Goal: Task Accomplishment & Management: Manage account settings

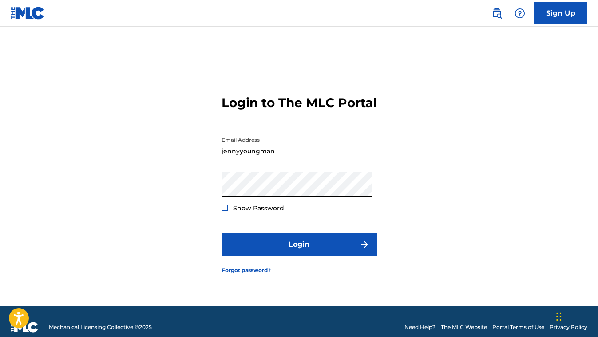
click at [284, 157] on input "jennyyoungman" at bounding box center [297, 144] width 150 height 25
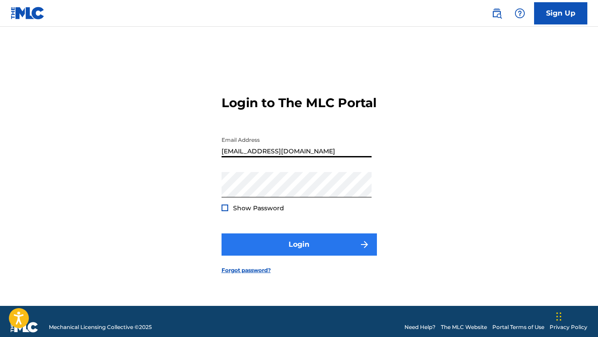
type input "[EMAIL_ADDRESS][DOMAIN_NAME]"
click at [290, 250] on button "Login" at bounding box center [299, 244] width 155 height 22
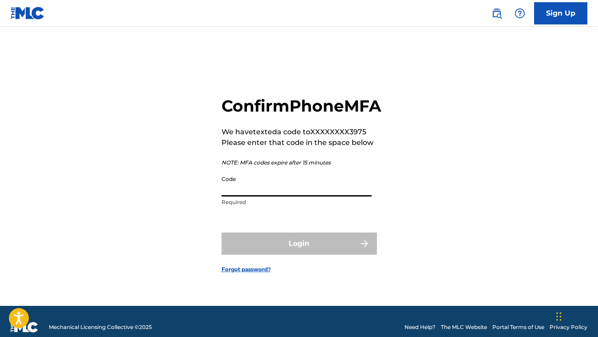
click at [273, 196] on input "Code" at bounding box center [297, 183] width 150 height 25
paste input "165429"
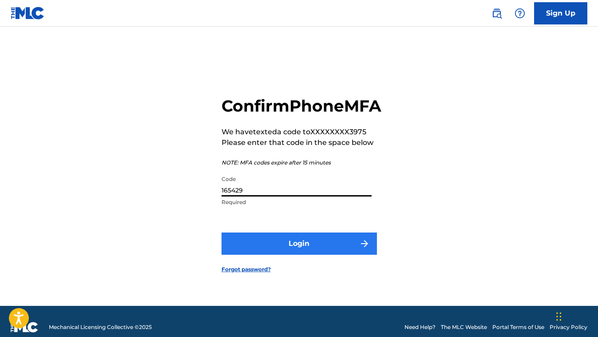
type input "165429"
click at [284, 253] on button "Login" at bounding box center [299, 243] width 155 height 22
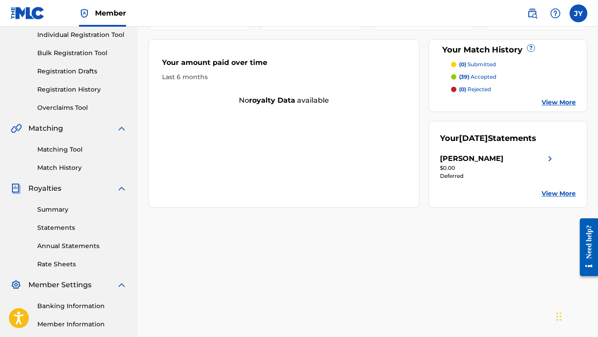
scroll to position [115, 0]
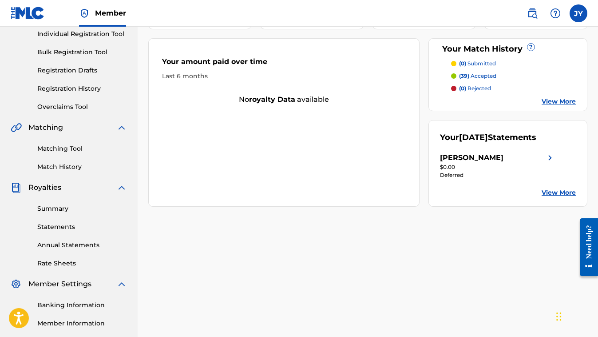
click at [562, 197] on link "View More" at bounding box center [559, 192] width 34 height 9
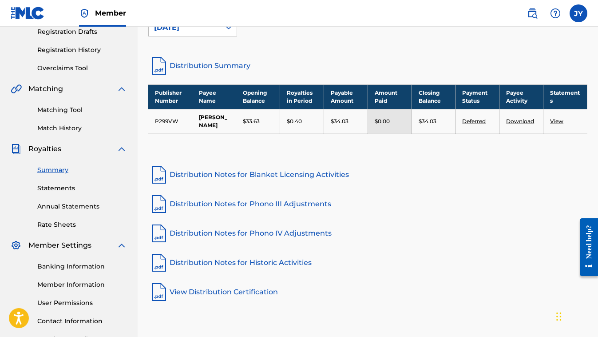
scroll to position [154, 0]
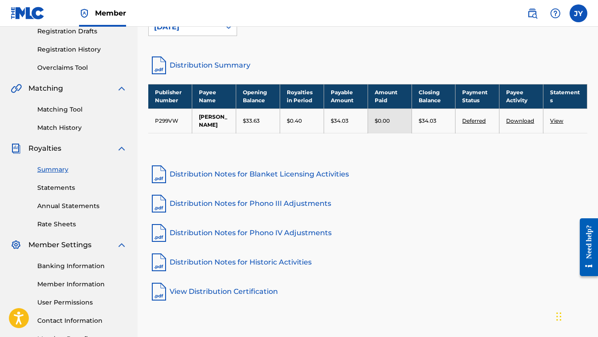
click at [558, 123] on link "View" at bounding box center [556, 120] width 13 height 7
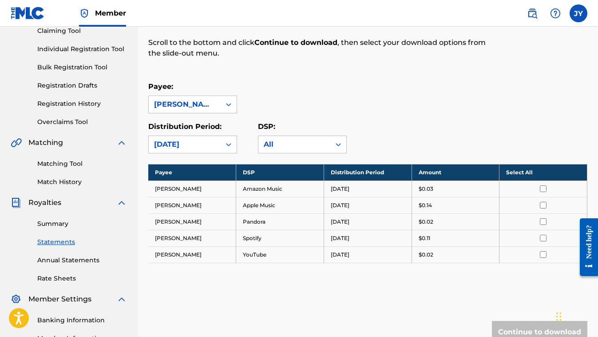
scroll to position [117, 0]
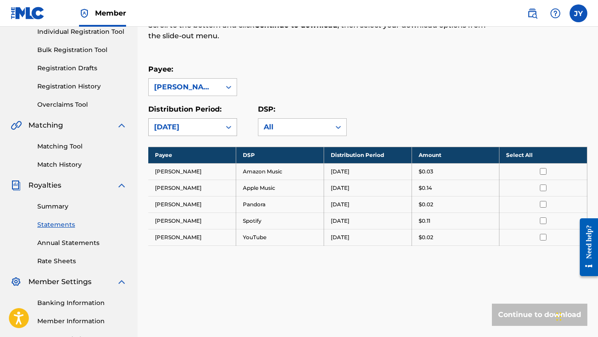
click at [229, 127] on icon at bounding box center [228, 127] width 9 height 9
click at [301, 128] on div "All" at bounding box center [294, 127] width 61 height 11
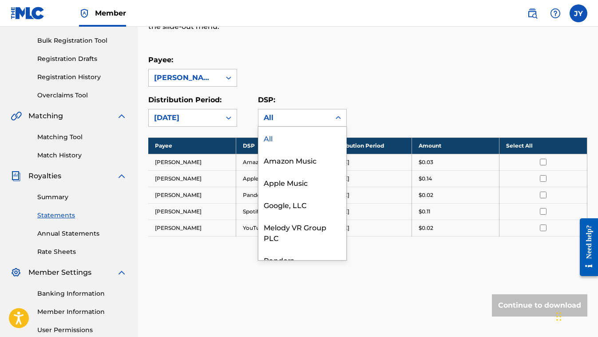
scroll to position [0, 0]
click at [334, 83] on div "Payee: [PERSON_NAME]" at bounding box center [367, 71] width 439 height 32
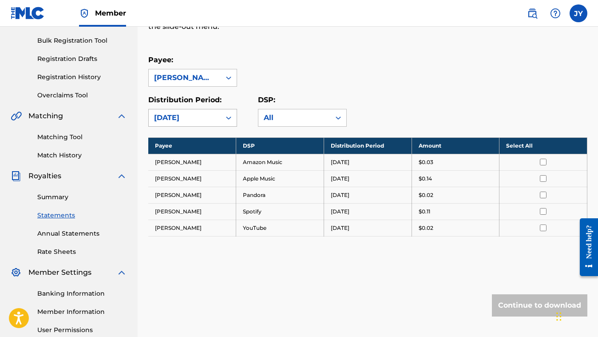
click at [227, 116] on icon at bounding box center [228, 117] width 9 height 9
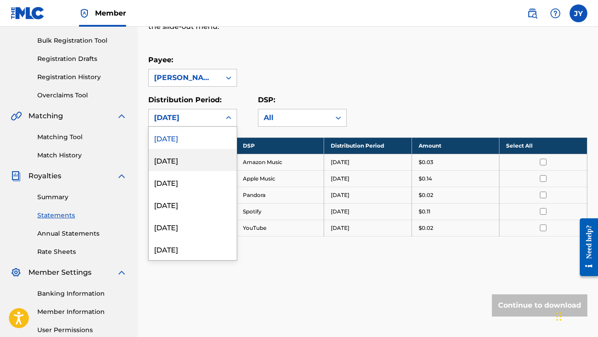
click at [190, 158] on div "[DATE]" at bounding box center [193, 160] width 88 height 22
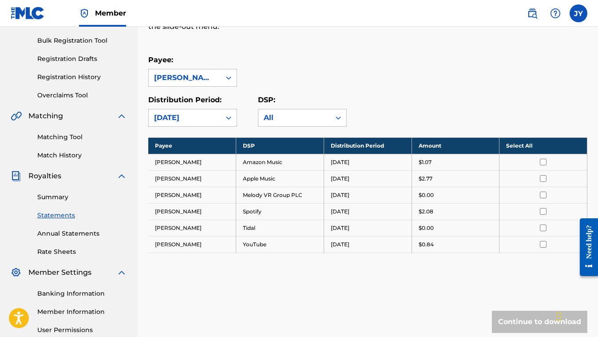
click at [210, 112] on div "[DATE]" at bounding box center [185, 117] width 72 height 17
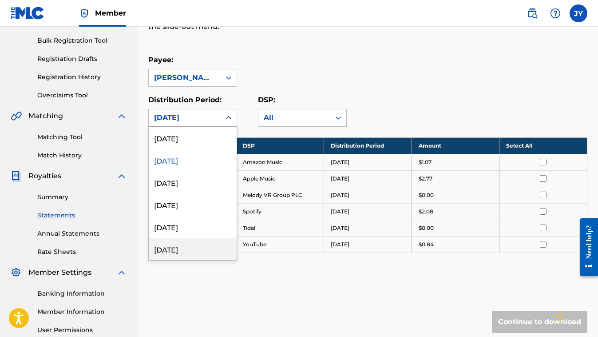
click at [186, 246] on div "[DATE]" at bounding box center [193, 249] width 88 height 22
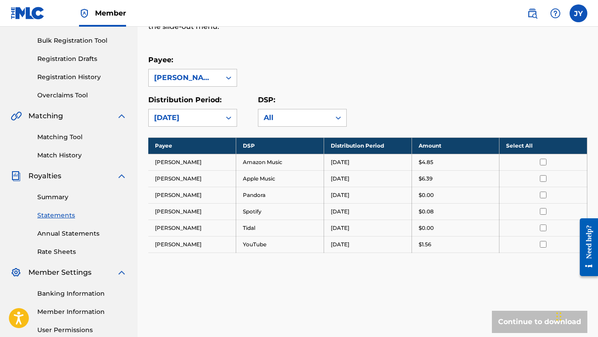
scroll to position [119, 0]
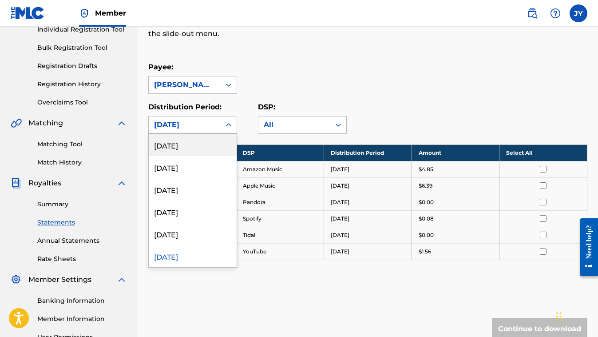
click at [234, 121] on div at bounding box center [229, 125] width 16 height 16
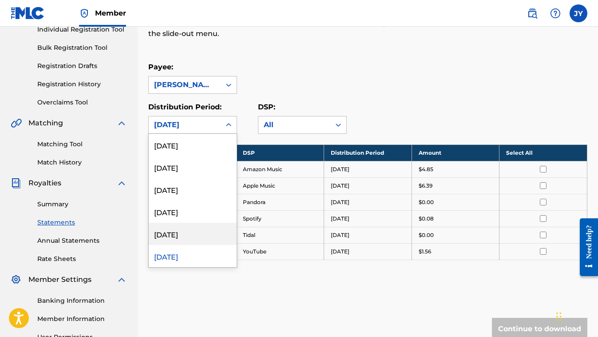
click at [177, 233] on div "[DATE]" at bounding box center [193, 233] width 88 height 22
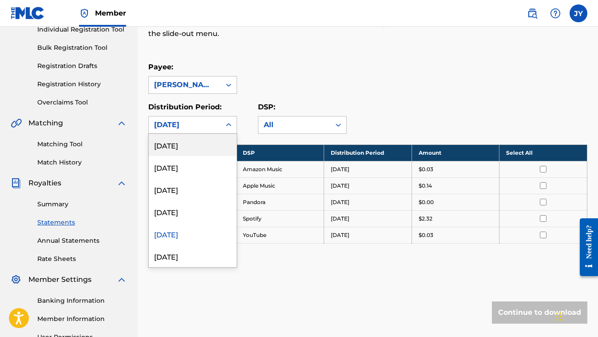
click at [207, 125] on div "[DATE]" at bounding box center [184, 124] width 61 height 11
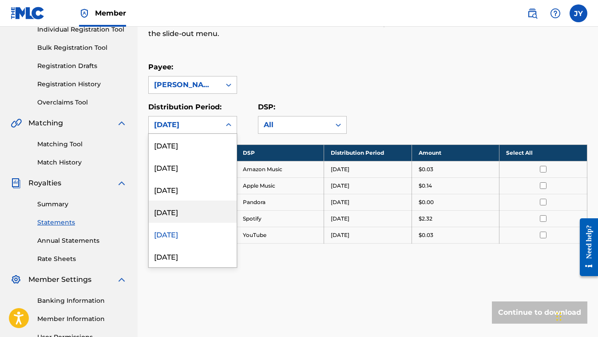
click at [199, 209] on div "[DATE]" at bounding box center [193, 211] width 88 height 22
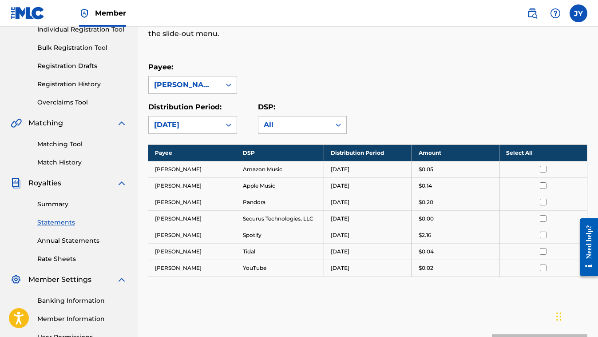
click at [208, 125] on div "[DATE]" at bounding box center [184, 124] width 61 height 11
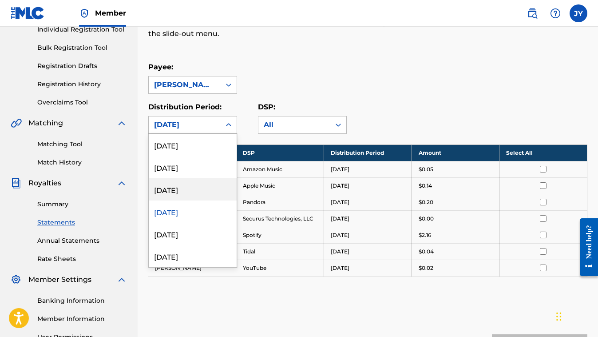
click at [192, 190] on div "[DATE]" at bounding box center [193, 189] width 88 height 22
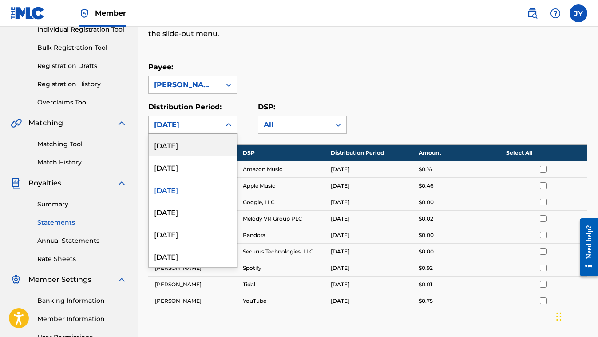
click at [201, 123] on div "[DATE]" at bounding box center [184, 124] width 61 height 11
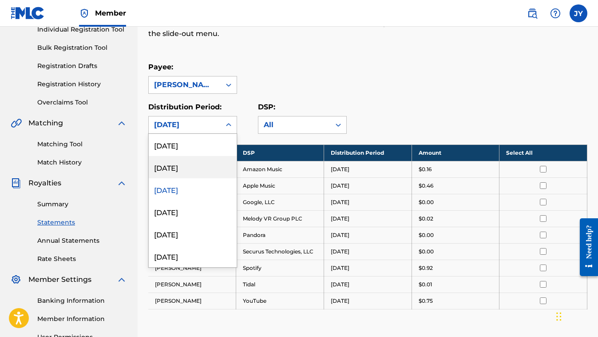
click at [187, 166] on div "[DATE]" at bounding box center [193, 167] width 88 height 22
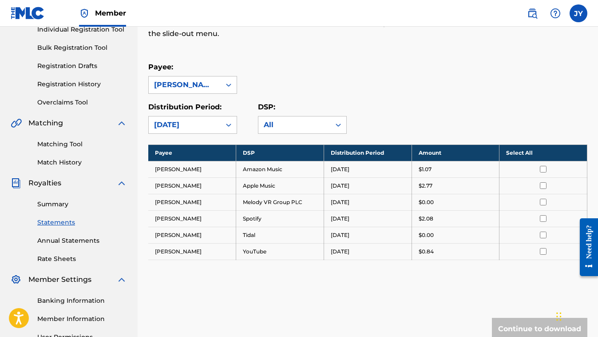
click at [191, 129] on div "[DATE]" at bounding box center [184, 124] width 61 height 11
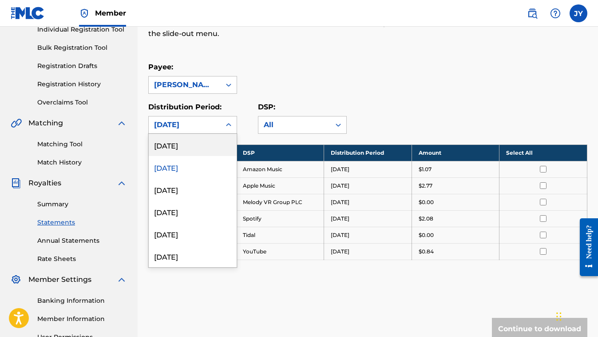
click at [190, 142] on div "[DATE]" at bounding box center [193, 145] width 88 height 22
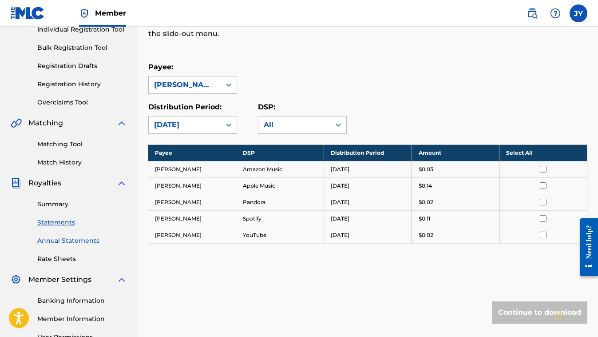
click at [85, 240] on link "Annual Statements" at bounding box center [82, 240] width 90 height 9
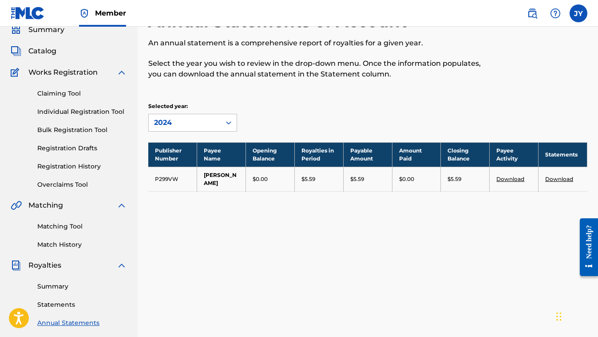
scroll to position [38, 0]
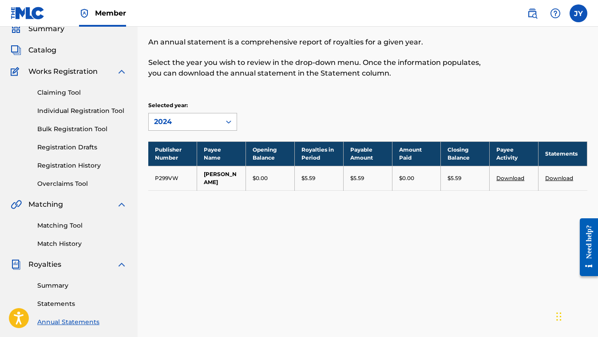
click at [229, 123] on icon at bounding box center [228, 121] width 9 height 9
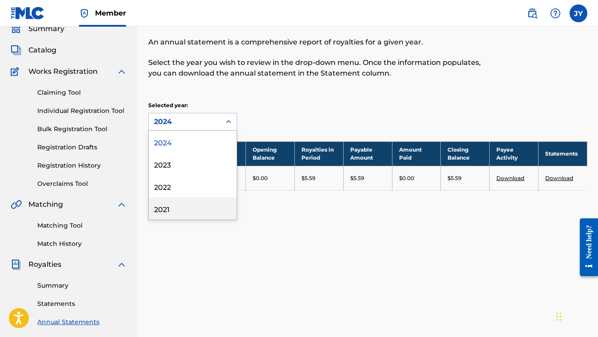
click at [168, 203] on div "2021" at bounding box center [193, 208] width 88 height 22
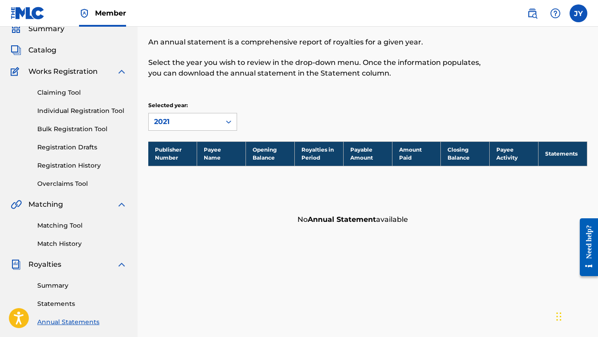
click at [217, 125] on div "2021" at bounding box center [185, 121] width 72 height 17
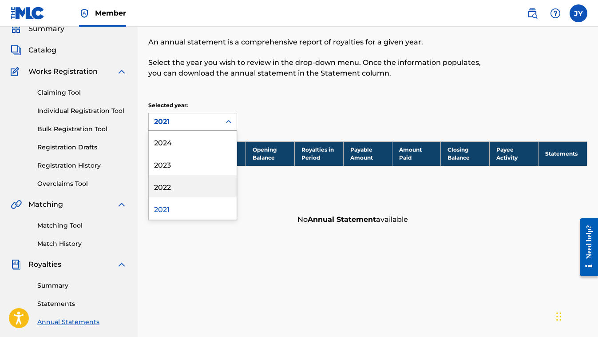
click at [177, 185] on div "2022" at bounding box center [193, 186] width 88 height 22
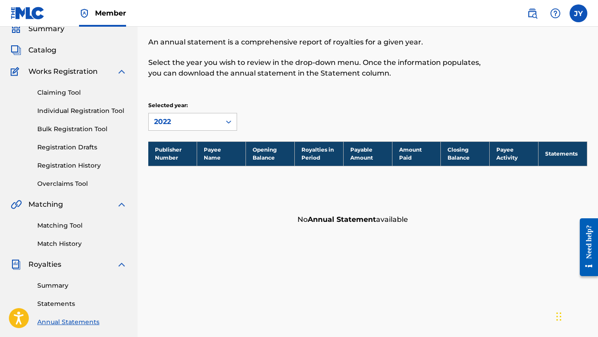
click at [199, 115] on div "2022" at bounding box center [185, 121] width 72 height 17
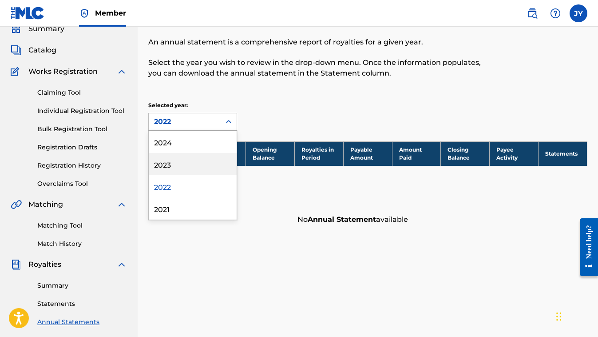
click at [181, 166] on div "2023" at bounding box center [193, 164] width 88 height 22
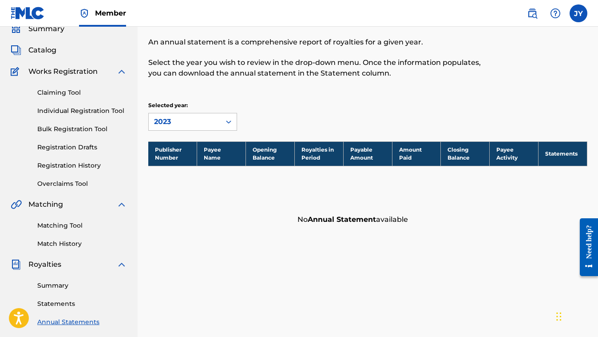
click at [202, 110] on div "Selected year: 2023" at bounding box center [192, 115] width 89 height 29
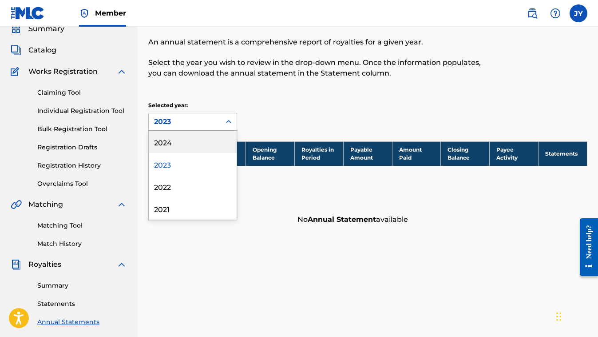
click at [201, 115] on div "2023" at bounding box center [185, 121] width 72 height 17
click at [184, 146] on div "2024" at bounding box center [193, 142] width 88 height 22
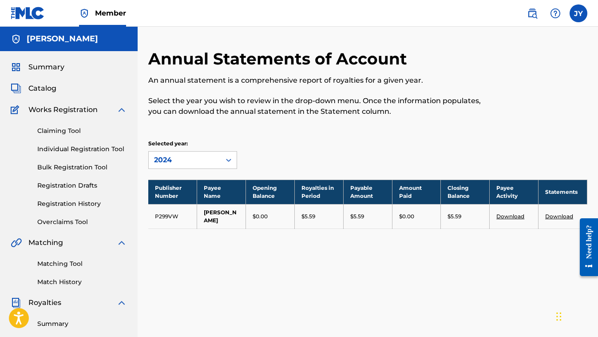
scroll to position [0, 0]
click at [184, 155] on div "2024" at bounding box center [184, 160] width 61 height 11
click at [319, 151] on div "Selected year: 2024" at bounding box center [367, 153] width 439 height 29
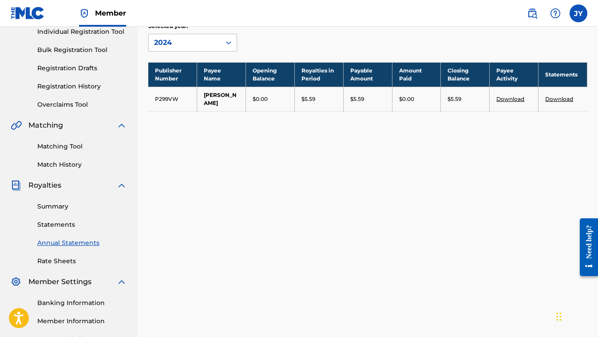
scroll to position [135, 0]
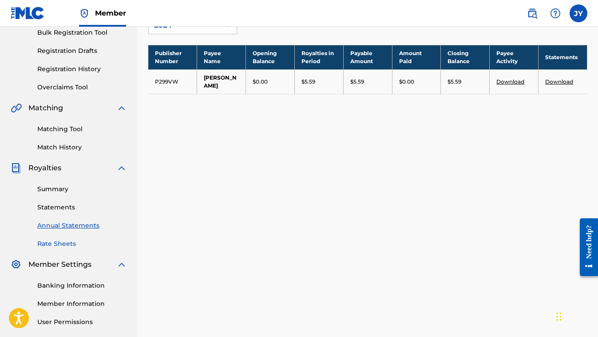
click at [59, 245] on link "Rate Sheets" at bounding box center [82, 243] width 90 height 9
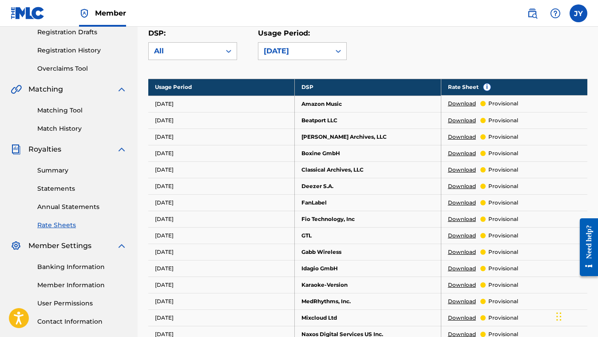
scroll to position [155, 0]
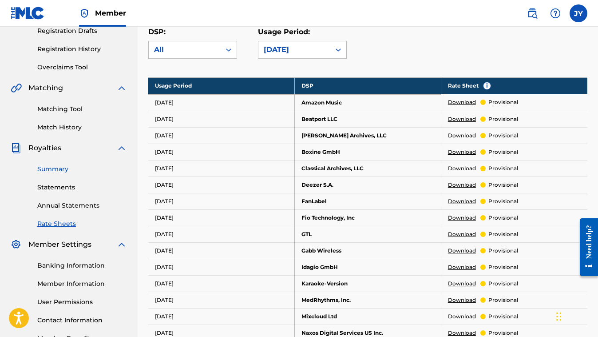
click at [56, 168] on link "Summary" at bounding box center [82, 168] width 90 height 9
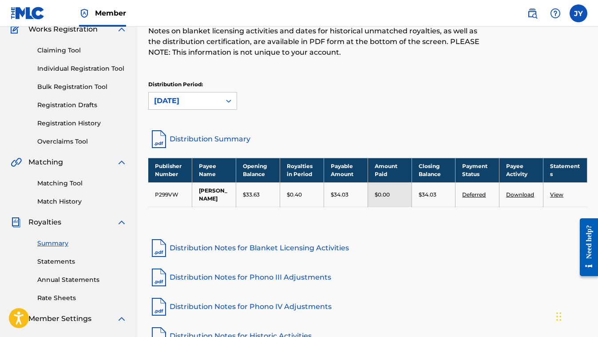
scroll to position [81, 0]
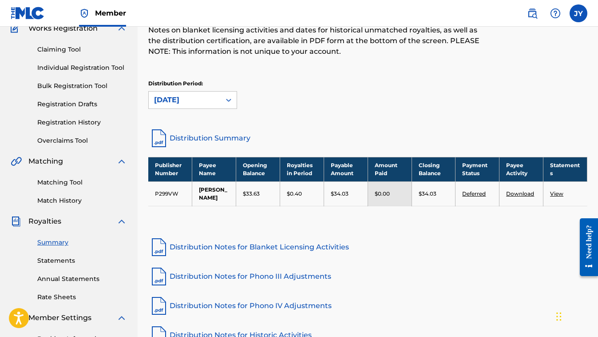
click at [211, 138] on link "Distribution Summary" at bounding box center [367, 137] width 439 height 21
click at [342, 119] on div "Royalties Select your desired distribution period from the drop-down menu to se…" at bounding box center [367, 48] width 439 height 160
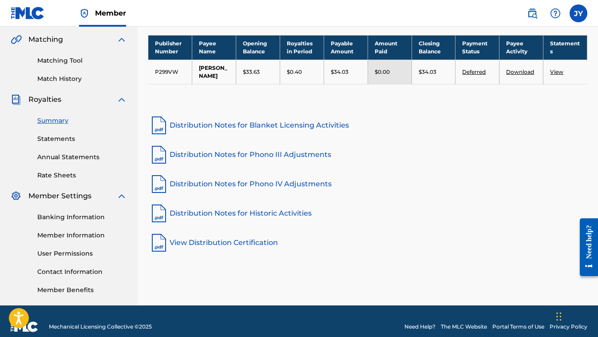
scroll to position [210, 0]
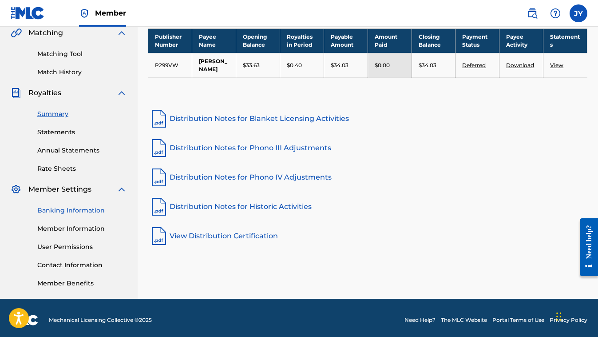
click at [69, 207] on link "Banking Information" at bounding box center [82, 210] width 90 height 9
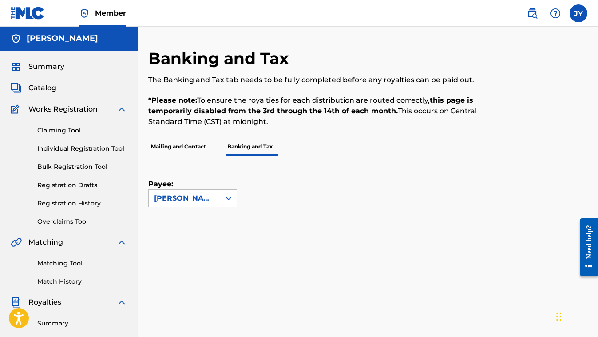
scroll to position [1, 0]
click at [193, 147] on p "Mailing and Contact" at bounding box center [178, 146] width 60 height 19
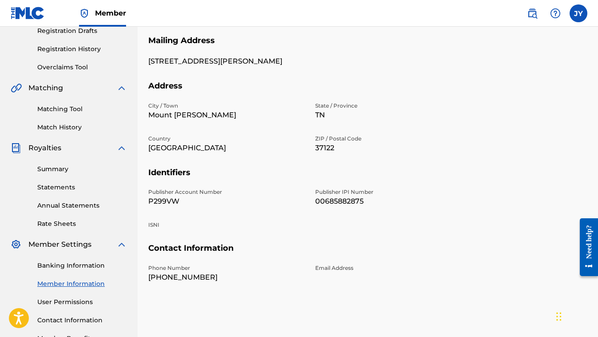
scroll to position [155, 0]
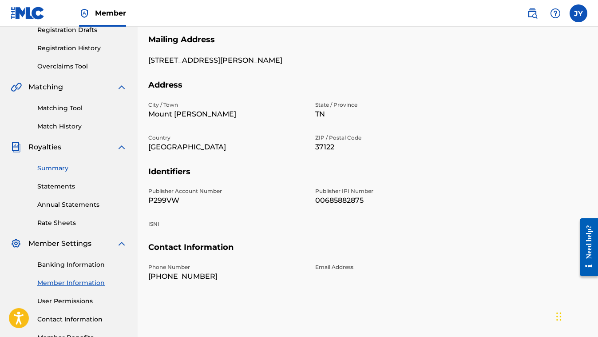
click at [61, 167] on link "Summary" at bounding box center [82, 167] width 90 height 9
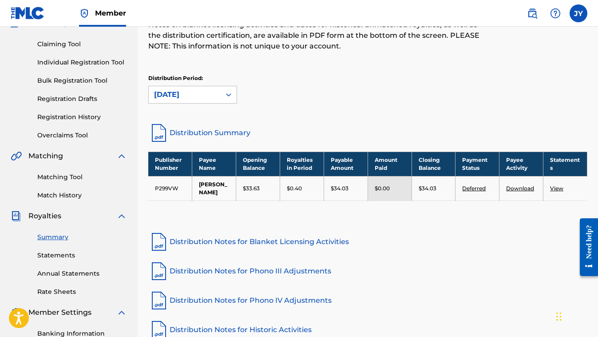
scroll to position [86, 0]
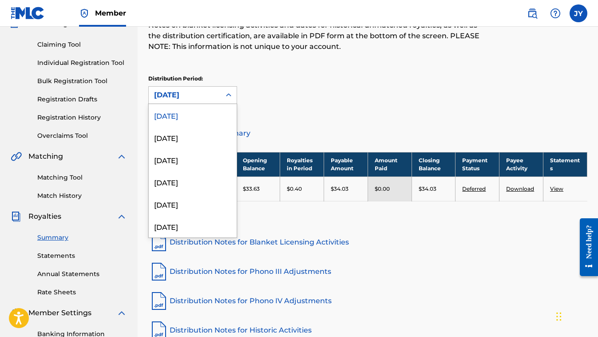
click at [222, 95] on div at bounding box center [229, 95] width 16 height 16
click at [180, 143] on div "[DATE]" at bounding box center [193, 137] width 88 height 22
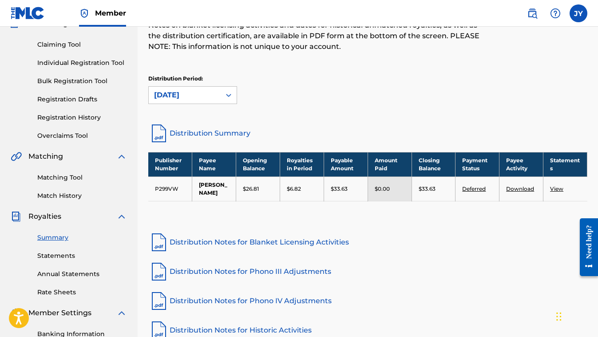
click at [211, 94] on div "[DATE]" at bounding box center [184, 95] width 61 height 11
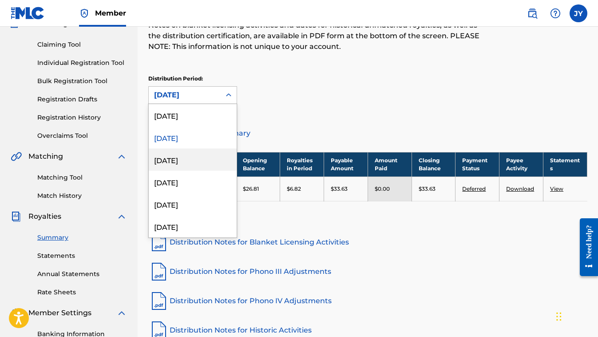
click at [176, 162] on div "[DATE]" at bounding box center [193, 159] width 88 height 22
click at [222, 92] on div at bounding box center [229, 95] width 16 height 16
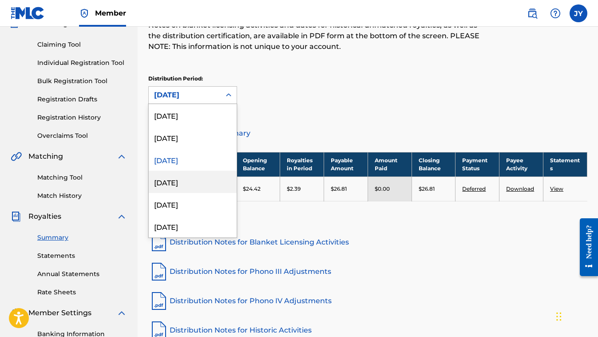
click at [174, 178] on div "[DATE]" at bounding box center [193, 182] width 88 height 22
click at [189, 94] on div "[DATE]" at bounding box center [184, 95] width 61 height 11
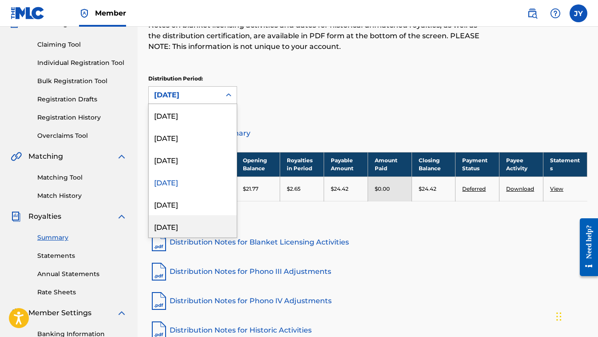
click at [182, 222] on div "[DATE]" at bounding box center [193, 226] width 88 height 22
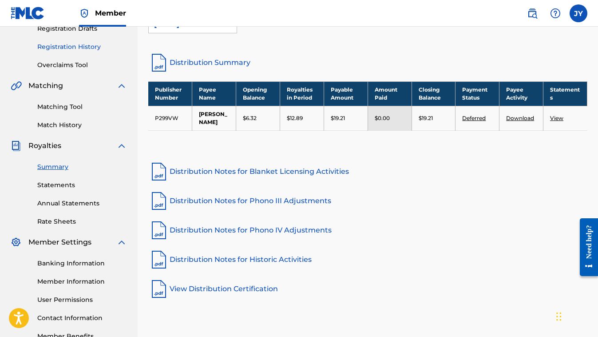
scroll to position [161, 0]
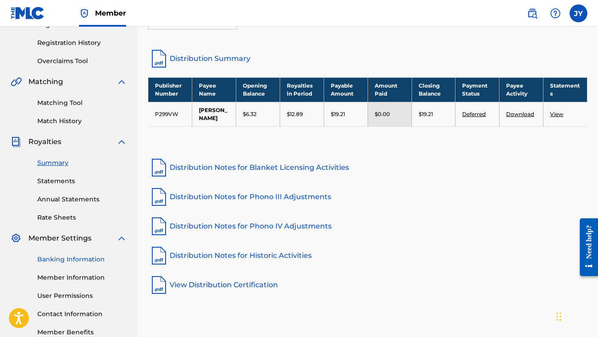
click at [79, 258] on link "Banking Information" at bounding box center [82, 258] width 90 height 9
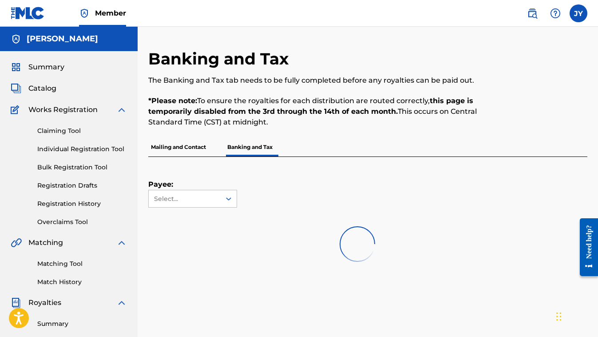
click at [171, 145] on p "Mailing and Contact" at bounding box center [178, 147] width 60 height 19
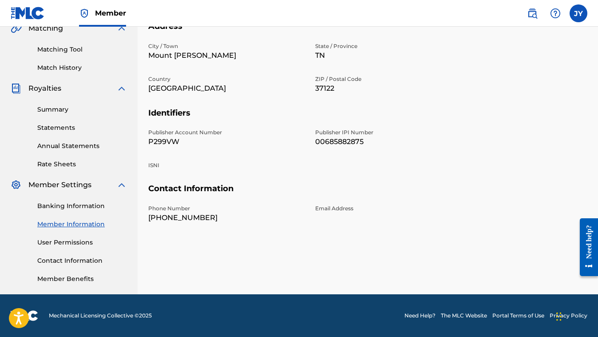
scroll to position [214, 0]
click at [61, 199] on div "Banking Information Member Information User Permissions Contact Information Mem…" at bounding box center [69, 236] width 116 height 93
click at [62, 208] on link "Banking Information" at bounding box center [82, 205] width 90 height 9
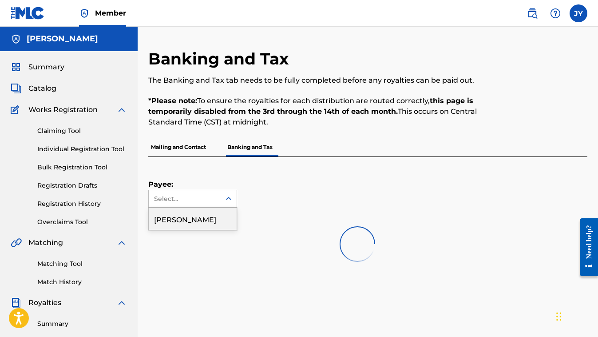
click at [230, 197] on icon at bounding box center [228, 198] width 9 height 9
click at [211, 216] on div at bounding box center [357, 243] width 418 height 57
click at [218, 207] on div "Select..." at bounding box center [192, 199] width 89 height 18
click at [198, 220] on div at bounding box center [357, 243] width 418 height 57
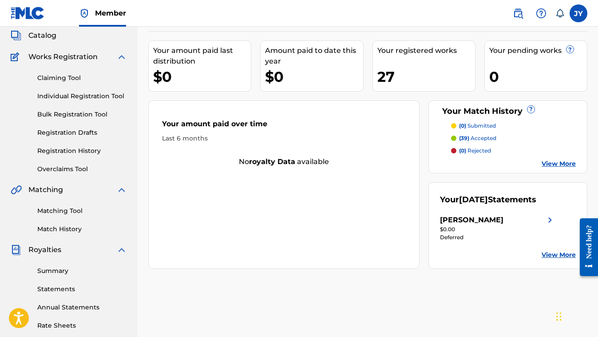
scroll to position [59, 0]
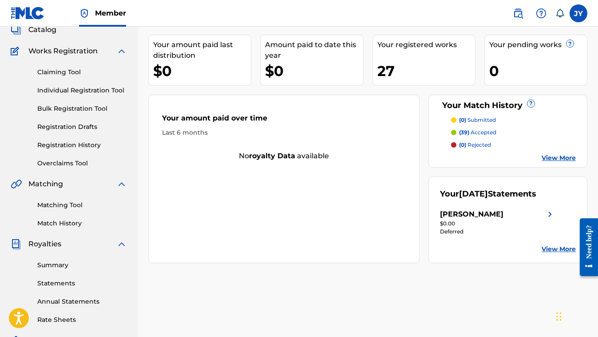
click at [562, 158] on link "View More" at bounding box center [559, 157] width 34 height 9
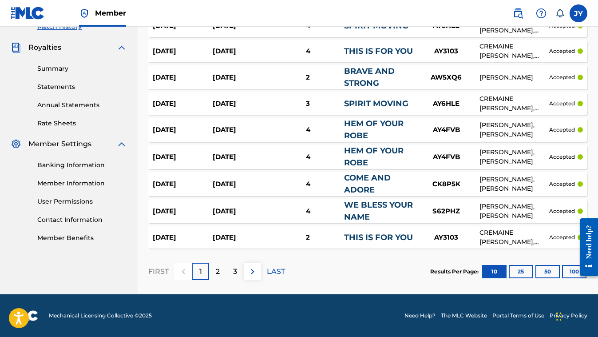
scroll to position [258, 0]
click at [218, 274] on p "2" at bounding box center [218, 271] width 4 height 11
click at [198, 271] on div "1" at bounding box center [200, 270] width 17 height 17
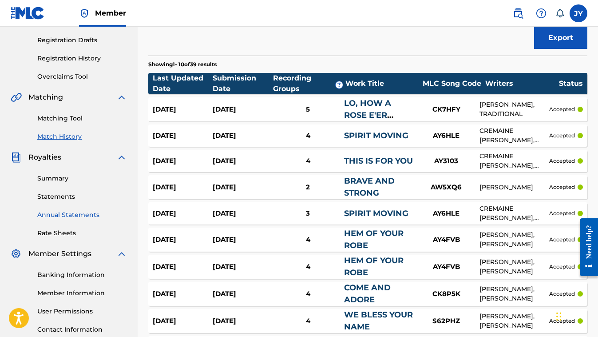
scroll to position [145, 0]
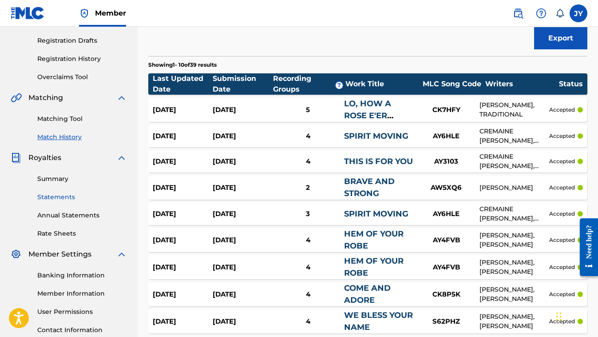
click at [56, 195] on link "Statements" at bounding box center [82, 196] width 90 height 9
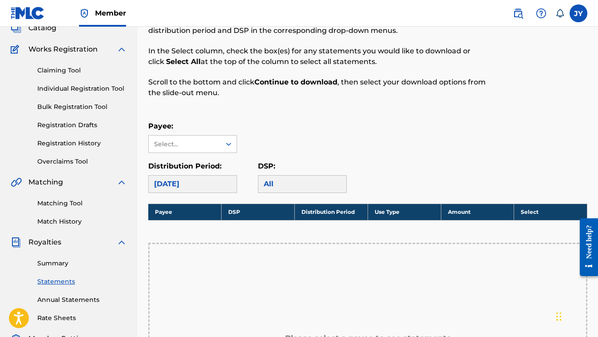
scroll to position [66, 0]
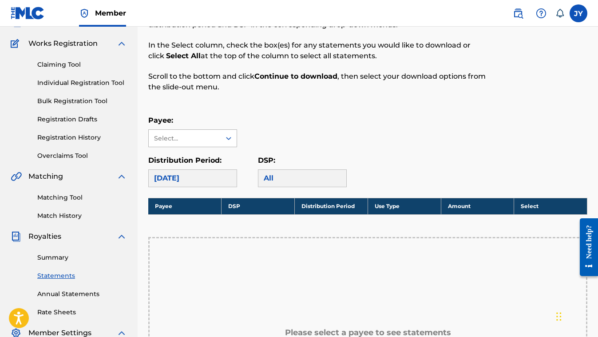
click at [223, 139] on div at bounding box center [229, 138] width 16 height 16
click at [191, 159] on div "[PERSON_NAME]" at bounding box center [193, 158] width 88 height 22
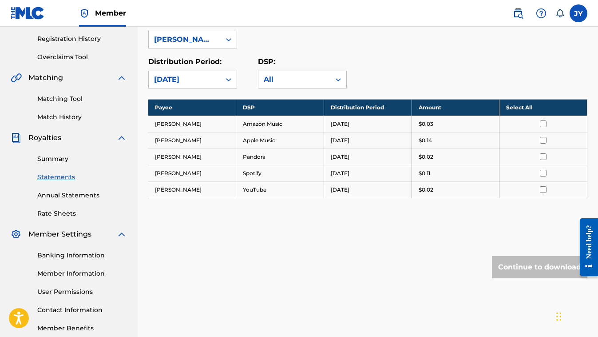
scroll to position [169, 0]
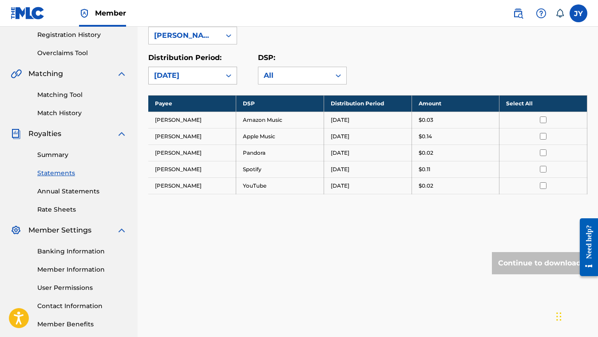
click at [209, 68] on div "[DATE]" at bounding box center [185, 75] width 72 height 17
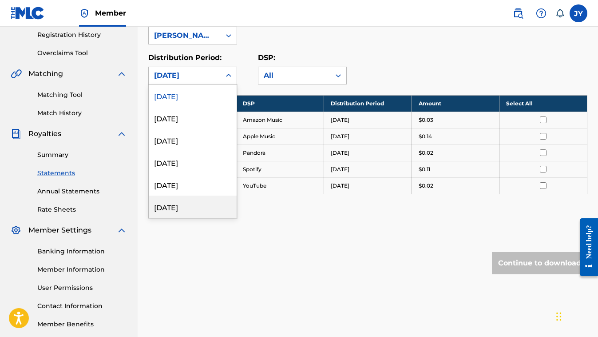
click at [174, 208] on div "[DATE]" at bounding box center [193, 206] width 88 height 22
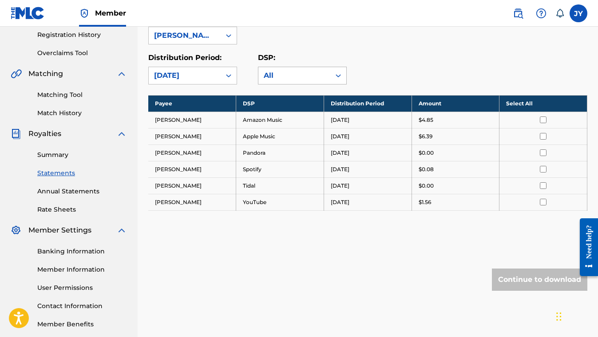
click at [293, 79] on div "All" at bounding box center [294, 75] width 61 height 11
click at [209, 73] on div "[DATE]" at bounding box center [184, 75] width 61 height 11
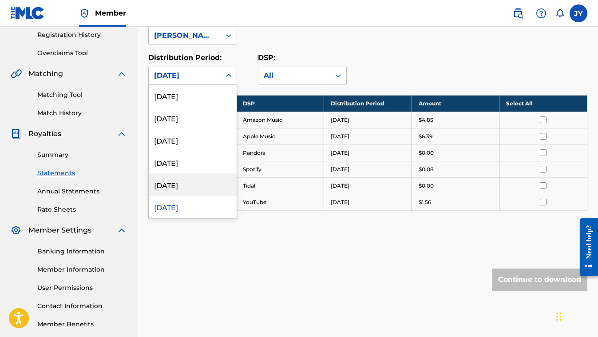
click at [190, 185] on div "[DATE]" at bounding box center [193, 184] width 88 height 22
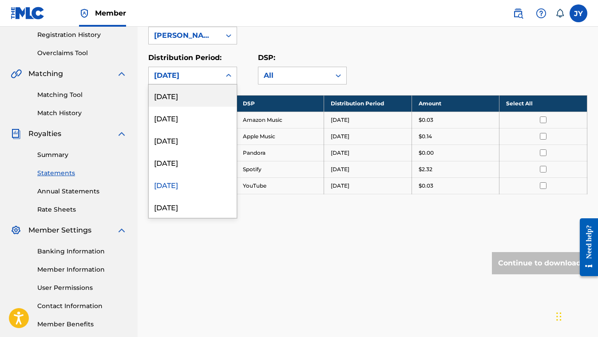
click at [177, 72] on div "[DATE]" at bounding box center [184, 75] width 61 height 11
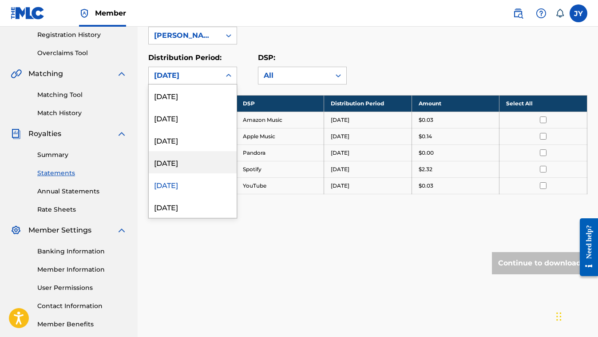
click at [184, 163] on div "[DATE]" at bounding box center [193, 162] width 88 height 22
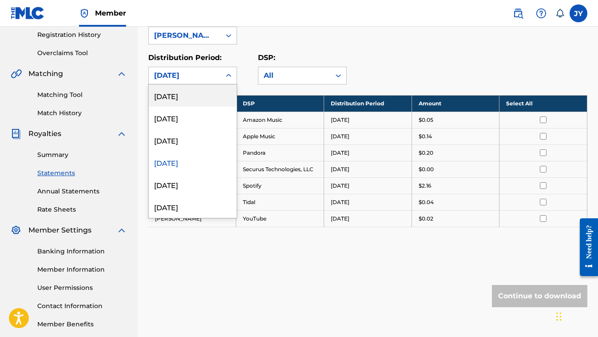
click at [188, 75] on div "[DATE]" at bounding box center [184, 75] width 61 height 11
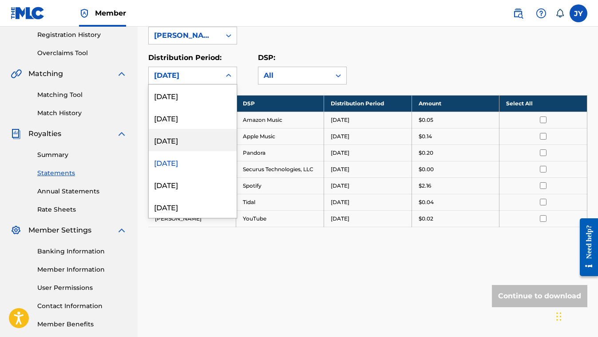
click at [183, 143] on div "[DATE]" at bounding box center [193, 140] width 88 height 22
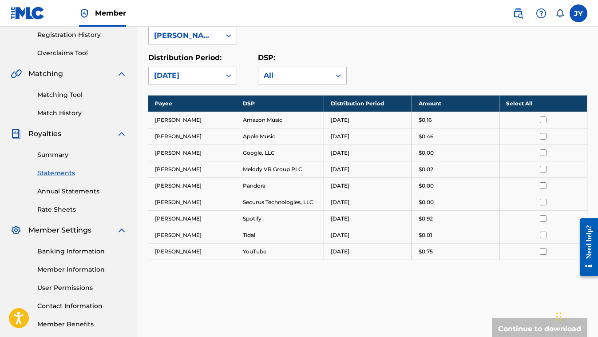
click at [180, 80] on div "[DATE]" at bounding box center [184, 75] width 61 height 11
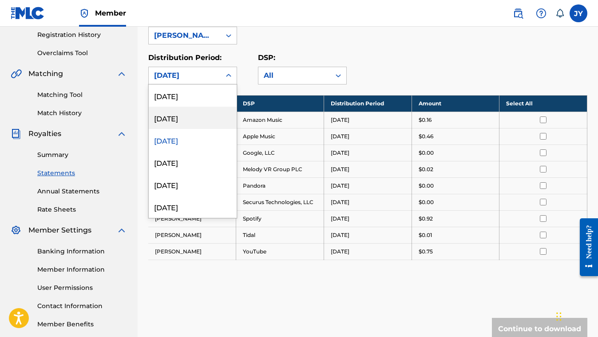
click at [179, 117] on div "[DATE]" at bounding box center [193, 118] width 88 height 22
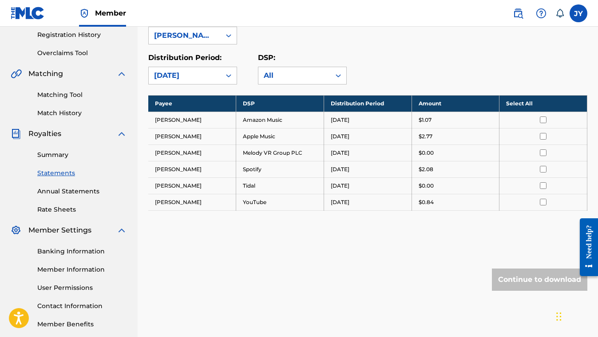
click at [187, 72] on div "[DATE]" at bounding box center [184, 75] width 61 height 11
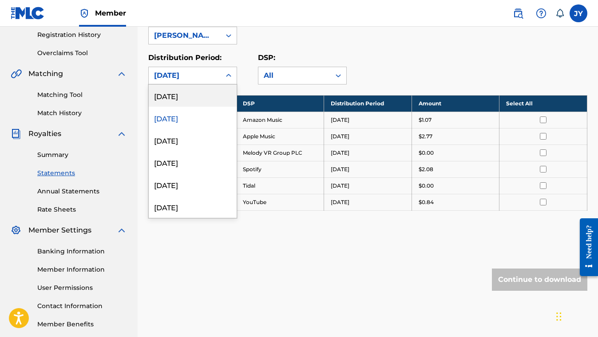
click at [181, 96] on div "[DATE]" at bounding box center [193, 95] width 88 height 22
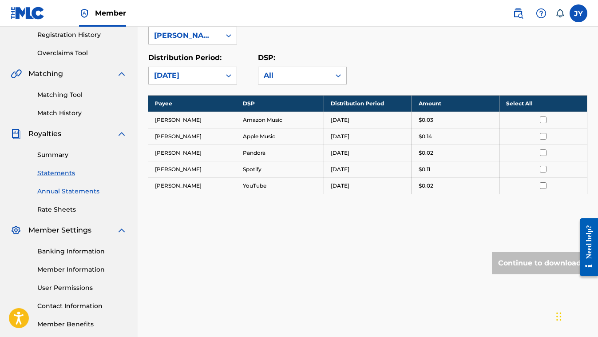
click at [66, 189] on link "Annual Statements" at bounding box center [82, 191] width 90 height 9
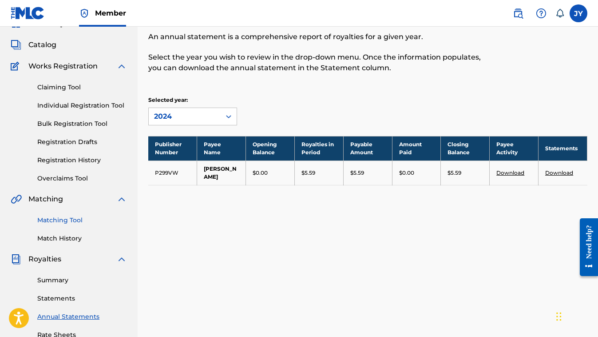
scroll to position [45, 0]
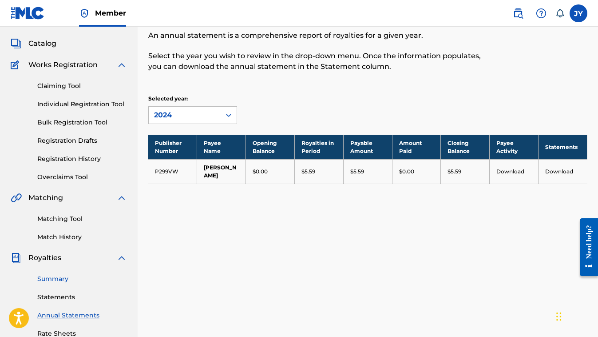
click at [40, 282] on link "Summary" at bounding box center [82, 278] width 90 height 9
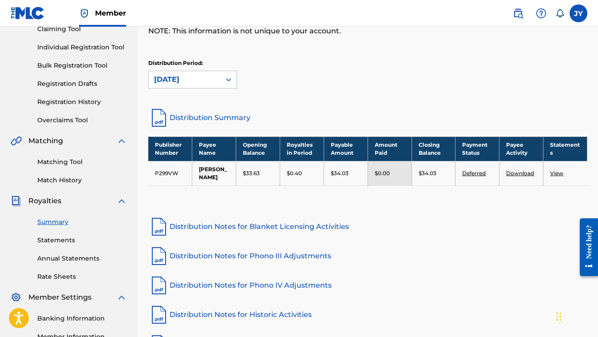
scroll to position [110, 0]
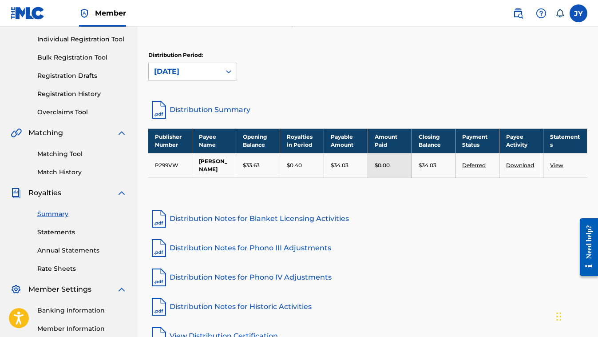
click at [472, 168] on link "Deferred" at bounding box center [474, 165] width 24 height 7
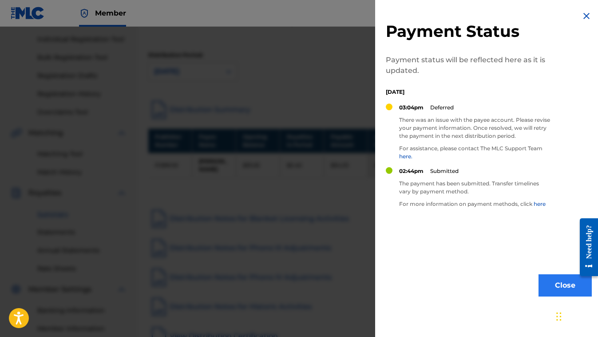
click at [547, 282] on button "Close" at bounding box center [565, 285] width 53 height 22
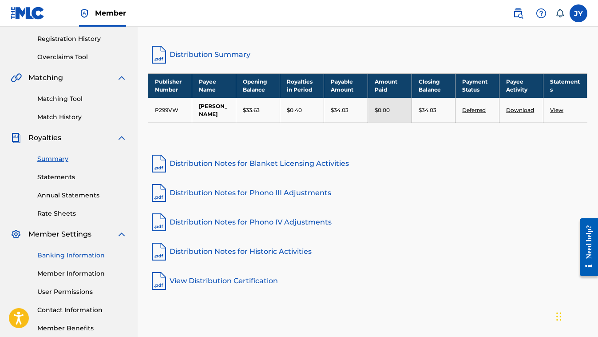
scroll to position [167, 0]
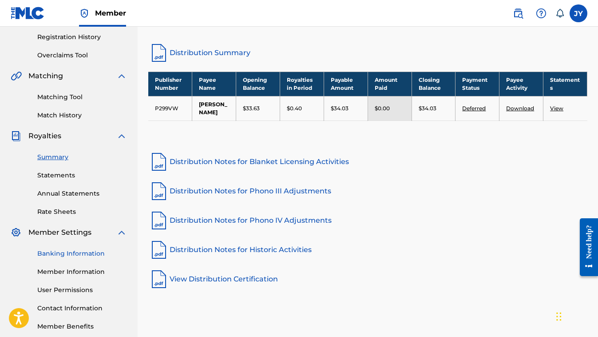
click at [71, 253] on link "Banking Information" at bounding box center [82, 253] width 90 height 9
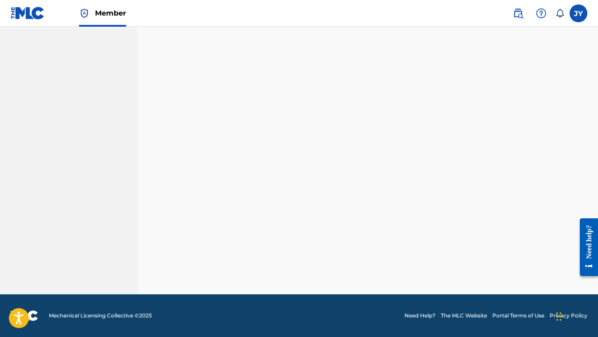
scroll to position [843, 0]
